Goal: Task Accomplishment & Management: Use online tool/utility

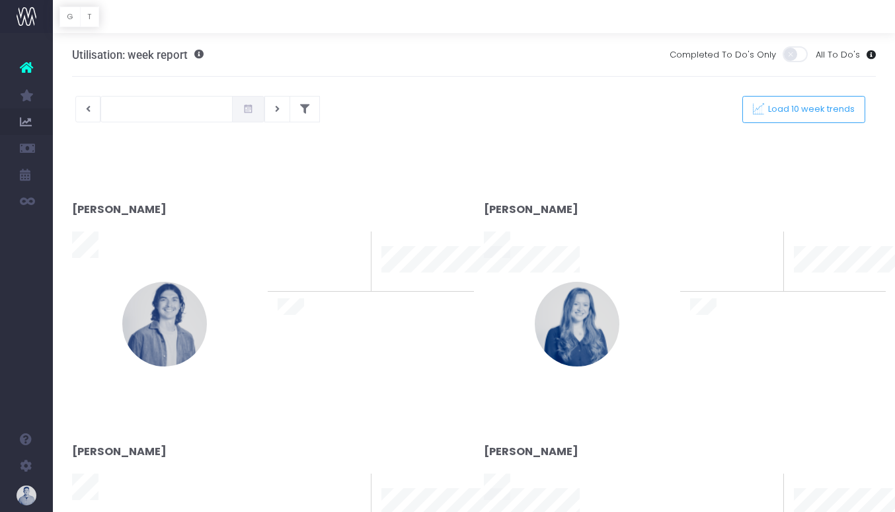
type input "[DATE]"
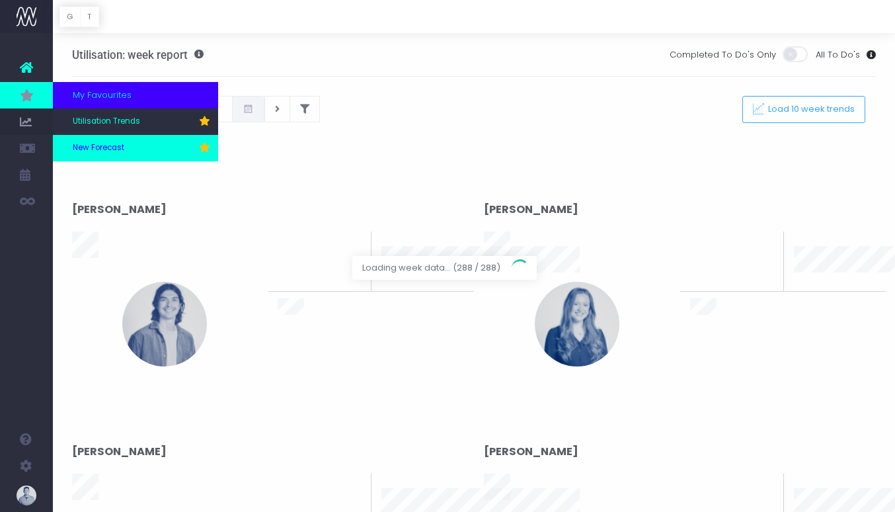
click at [102, 147] on span "New Forecast" at bounding box center [99, 148] width 52 height 12
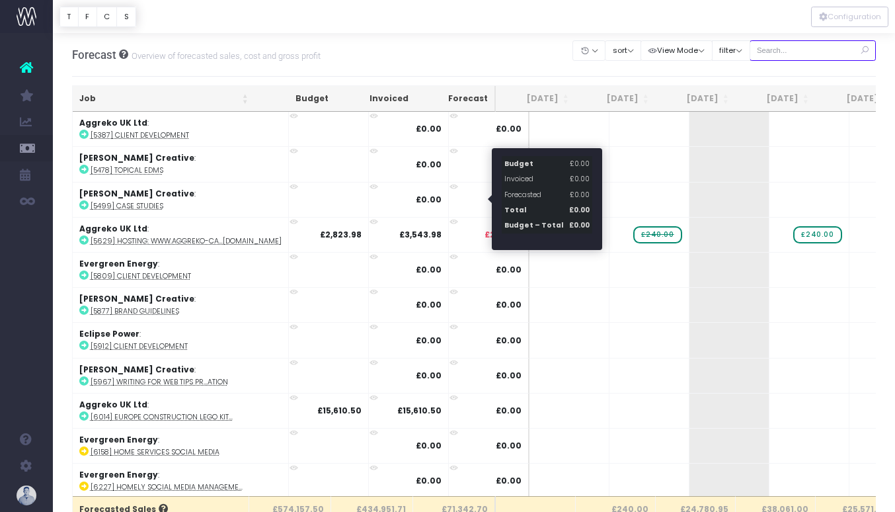
click at [847, 44] on input "text" at bounding box center [813, 50] width 127 height 20
type input "confirmed"
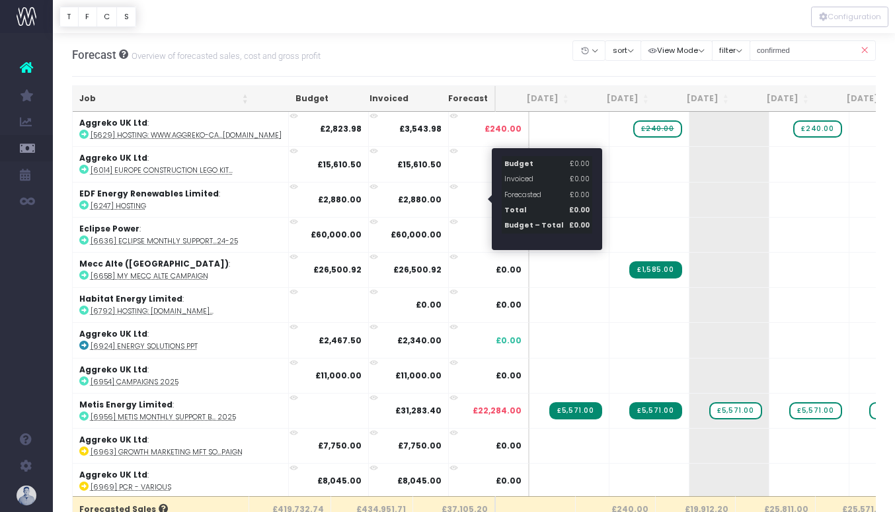
click at [126, 106] on th "Job" at bounding box center [164, 99] width 182 height 26
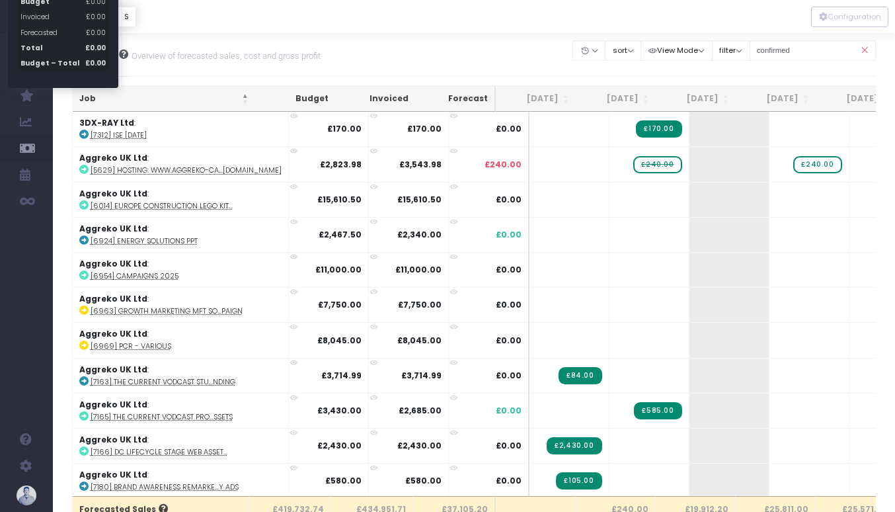
click at [861, 45] on icon at bounding box center [864, 50] width 23 height 27
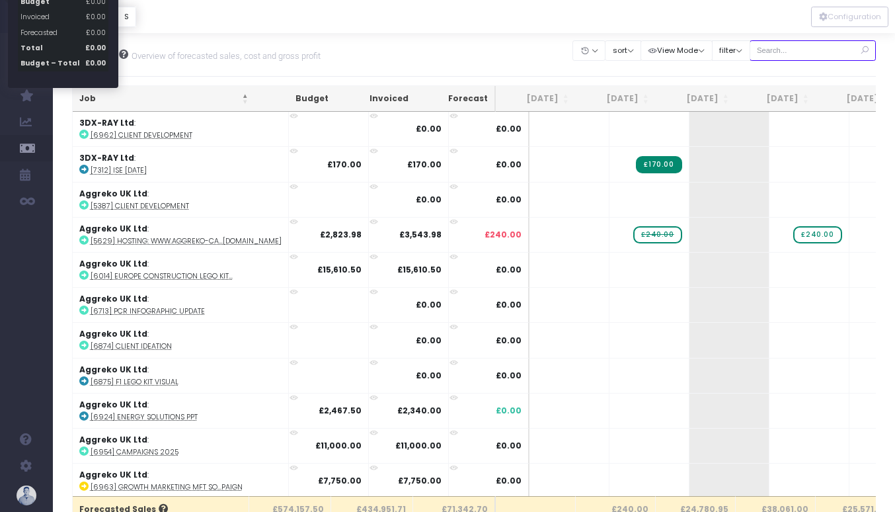
click at [828, 57] on input "text" at bounding box center [813, 50] width 127 height 20
type input "potential"
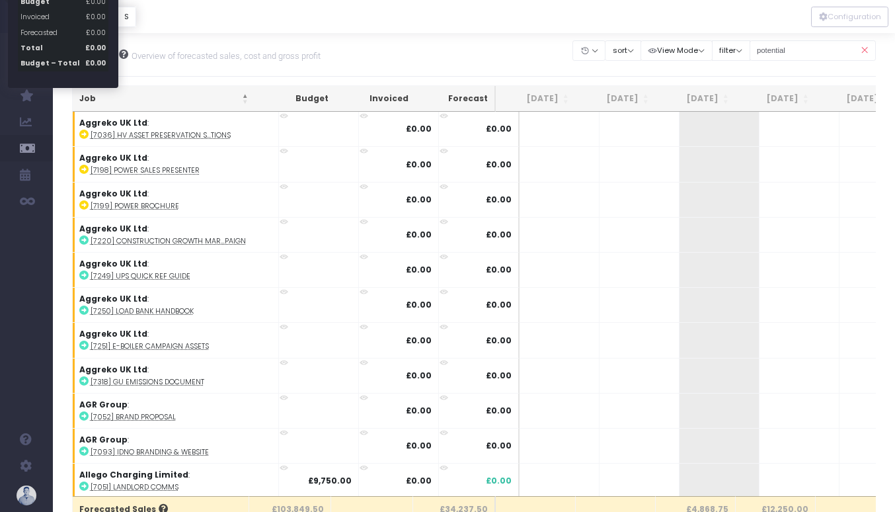
click at [108, 102] on th "Job" at bounding box center [164, 99] width 182 height 26
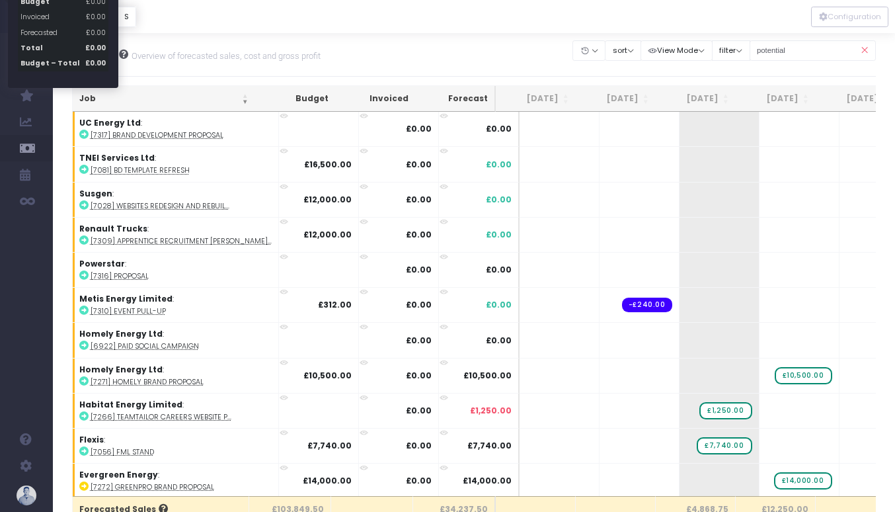
click at [108, 102] on th "Job" at bounding box center [164, 99] width 182 height 26
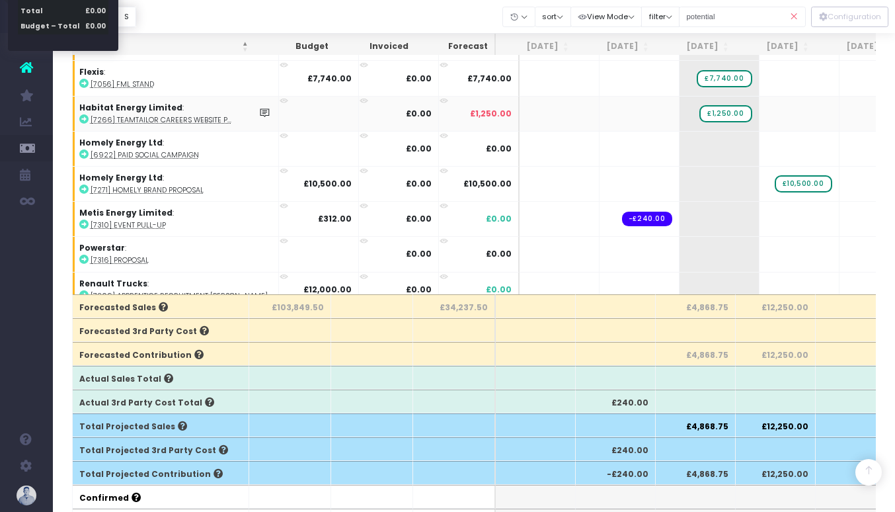
scroll to position [737, 0]
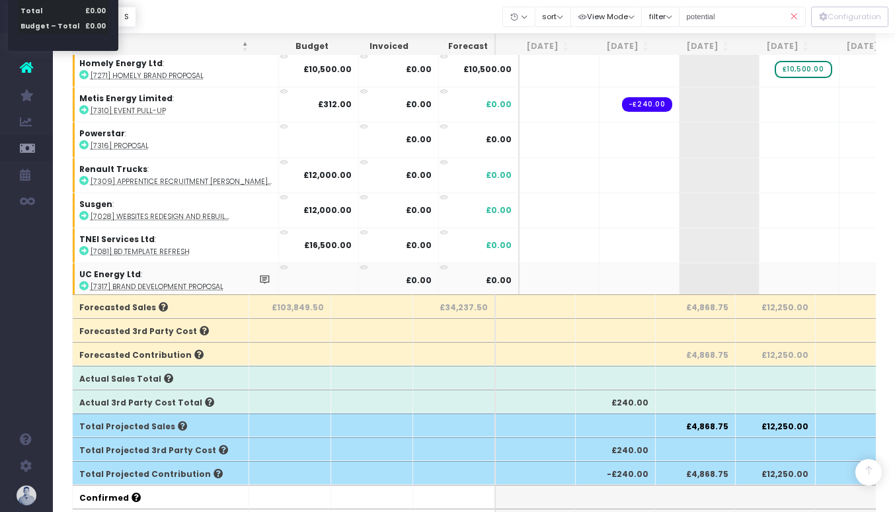
click at [171, 282] on abbr "[7317] Brand Development Proposal" at bounding box center [157, 287] width 133 height 10
click at [679, 282] on span "+" at bounding box center [699, 280] width 40 height 34
type input "6500"
click at [751, 287] on body "Oh my... this is bad. [PERSON_NAME] wasn't able to load this page. Please conta…" at bounding box center [447, 54] width 895 height 512
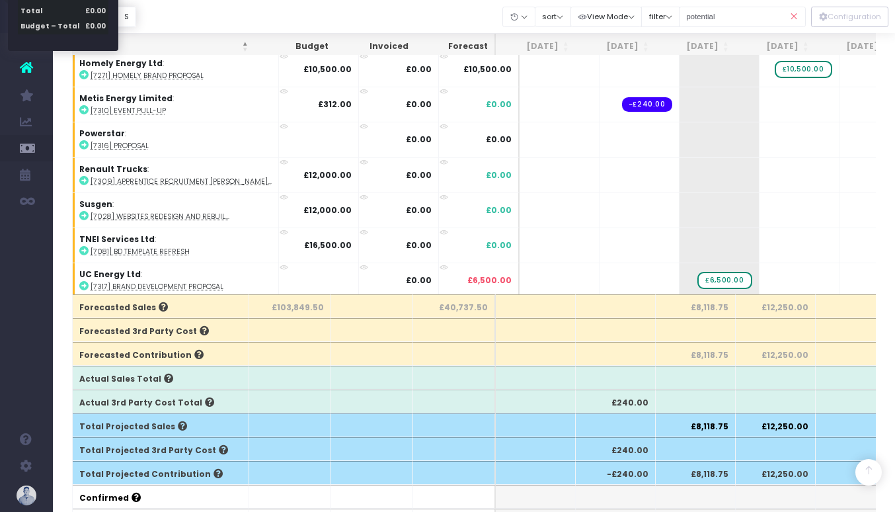
click at [0, 0] on span "+" at bounding box center [0, 0] width 0 height 0
type input "6500"
click at [841, 280] on body "Oh my... this is bad. [PERSON_NAME] wasn't able to load this page. Please conta…" at bounding box center [447, 54] width 895 height 512
click at [0, 0] on span "+" at bounding box center [0, 0] width 0 height 0
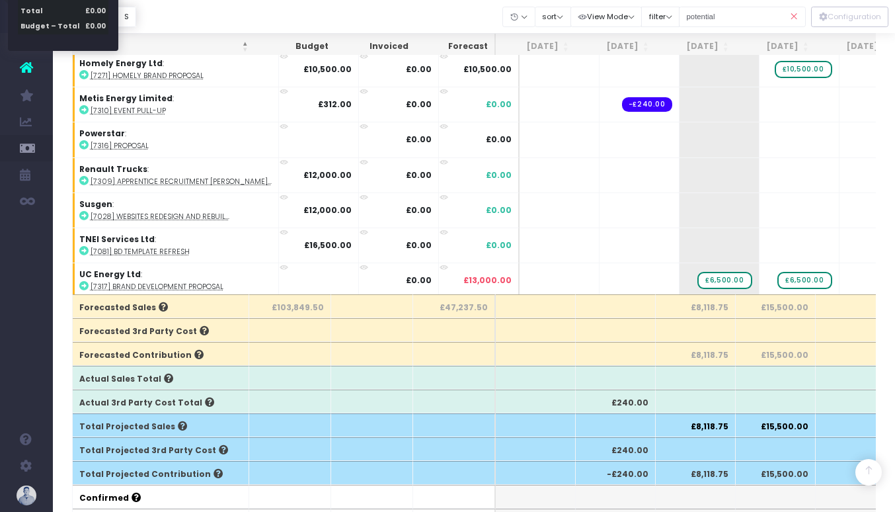
click at [0, 0] on span "+" at bounding box center [0, 0] width 0 height 0
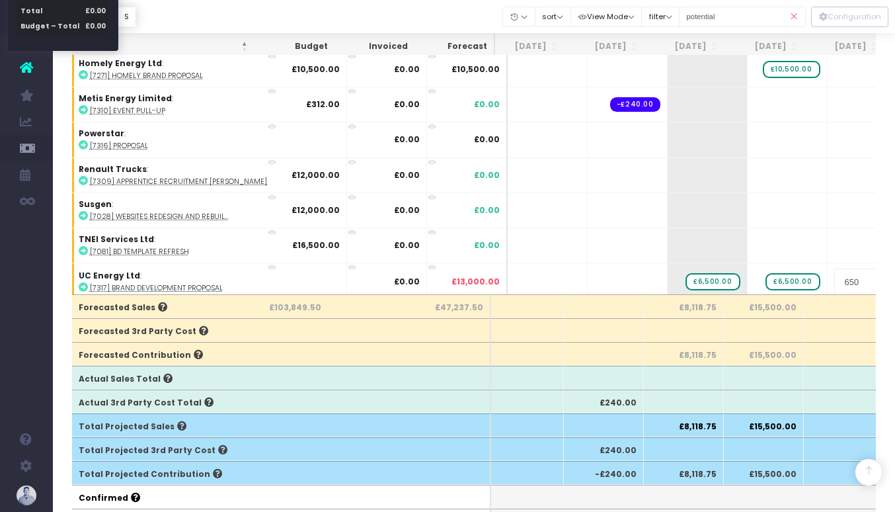
type input "6500"
click at [459, 11] on div at bounding box center [474, 16] width 842 height 33
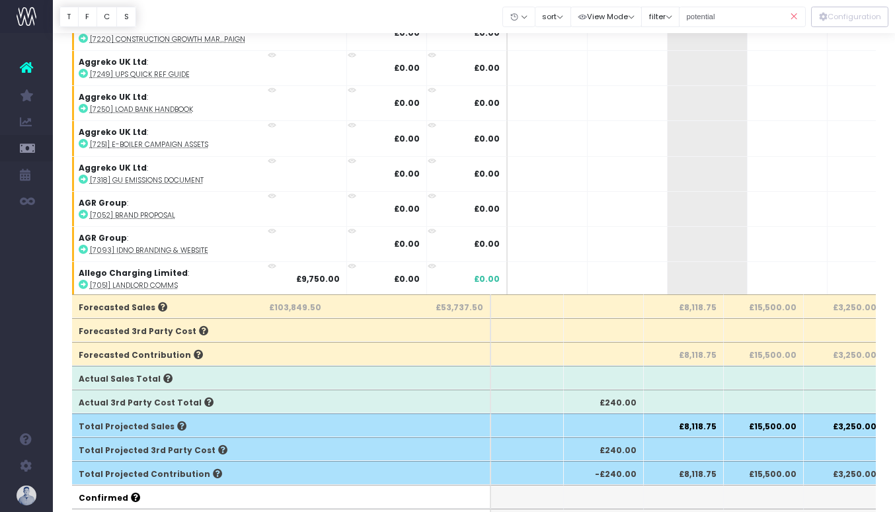
scroll to position [0, 0]
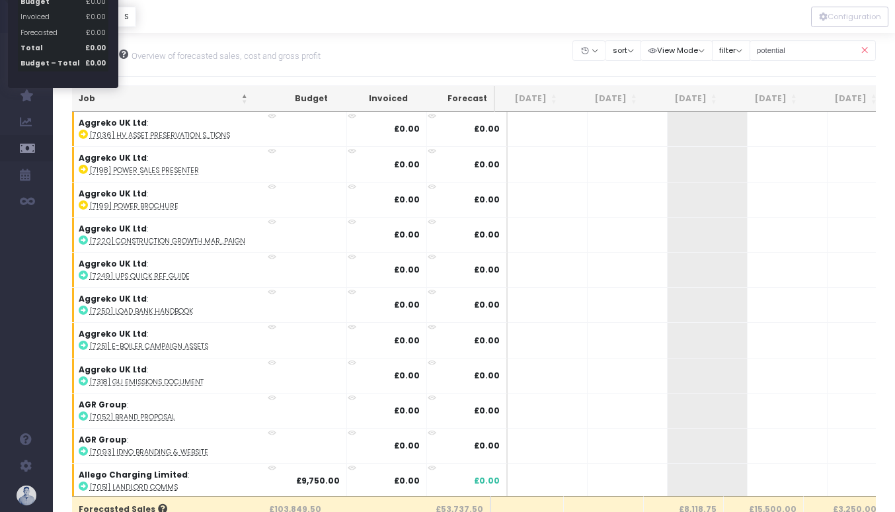
click at [866, 50] on icon at bounding box center [864, 50] width 23 height 27
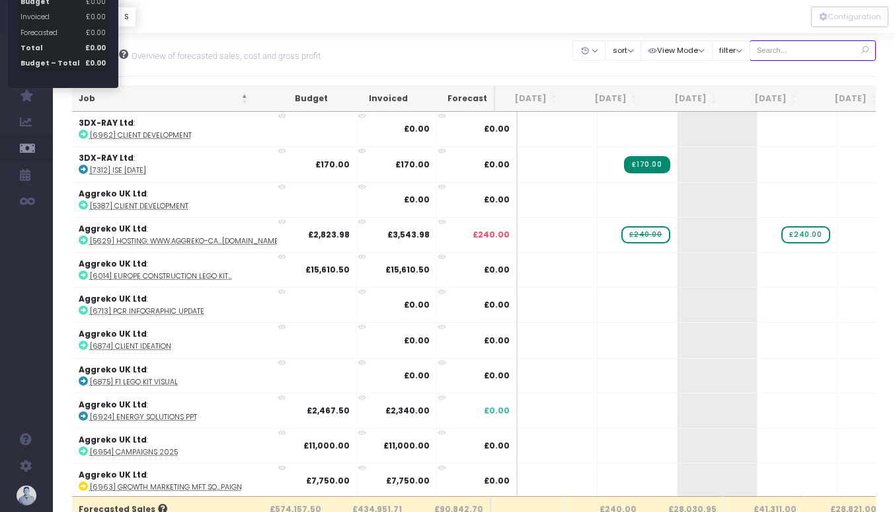
click at [840, 50] on input "text" at bounding box center [813, 50] width 127 height 20
click at [416, 71] on div "Forecast Overview of forecasted sales, cost and gross profit Clear Filters Hide…" at bounding box center [474, 55] width 804 height 44
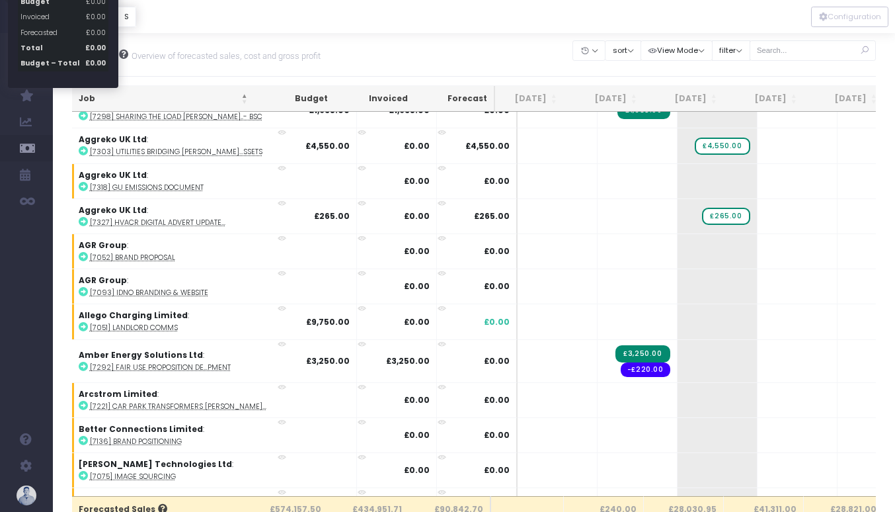
scroll to position [2001, 12]
